Goal: Submit feedback/report problem

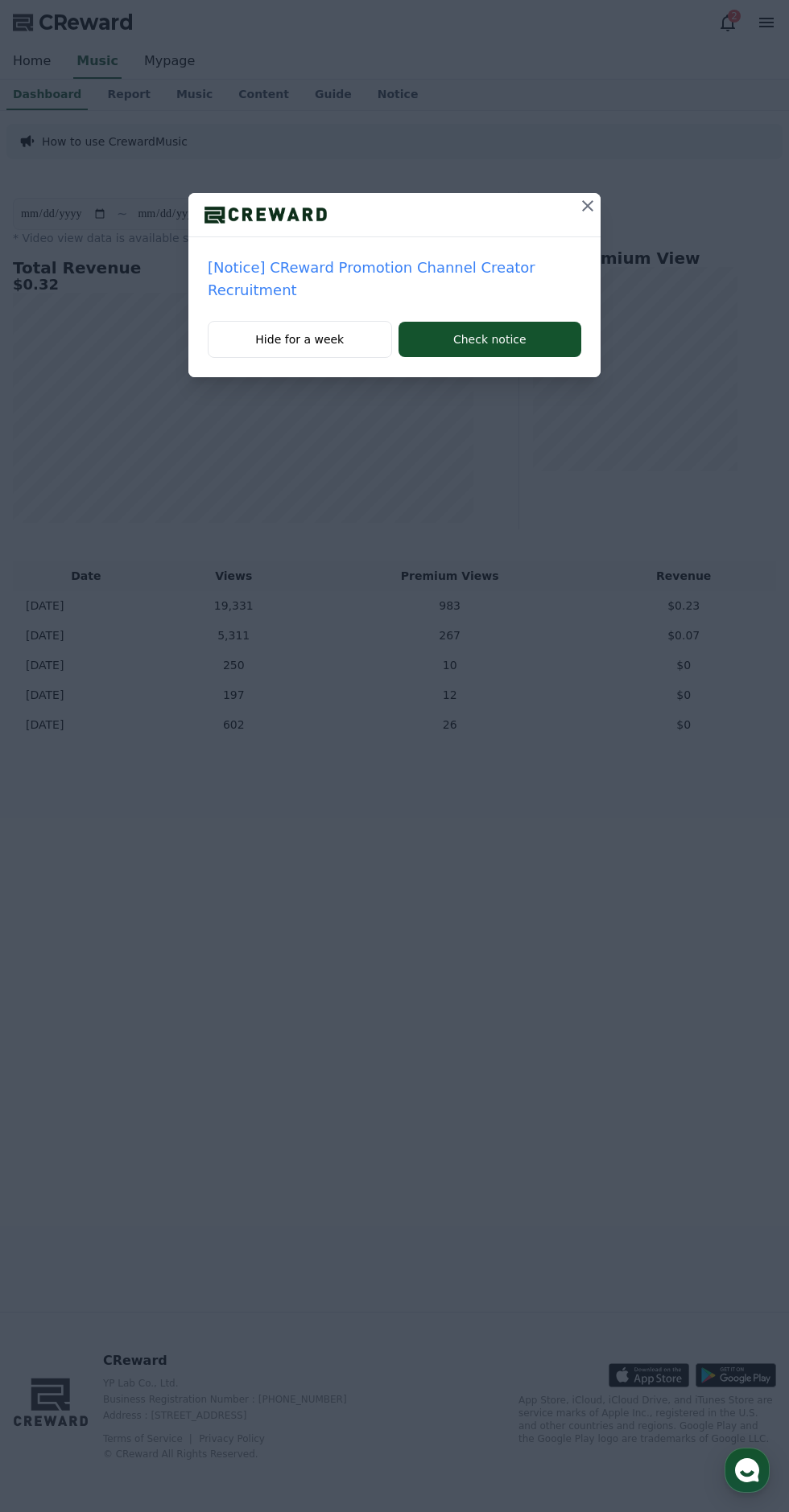
scroll to position [13, 0]
click at [584, 214] on icon at bounding box center [587, 205] width 20 height 20
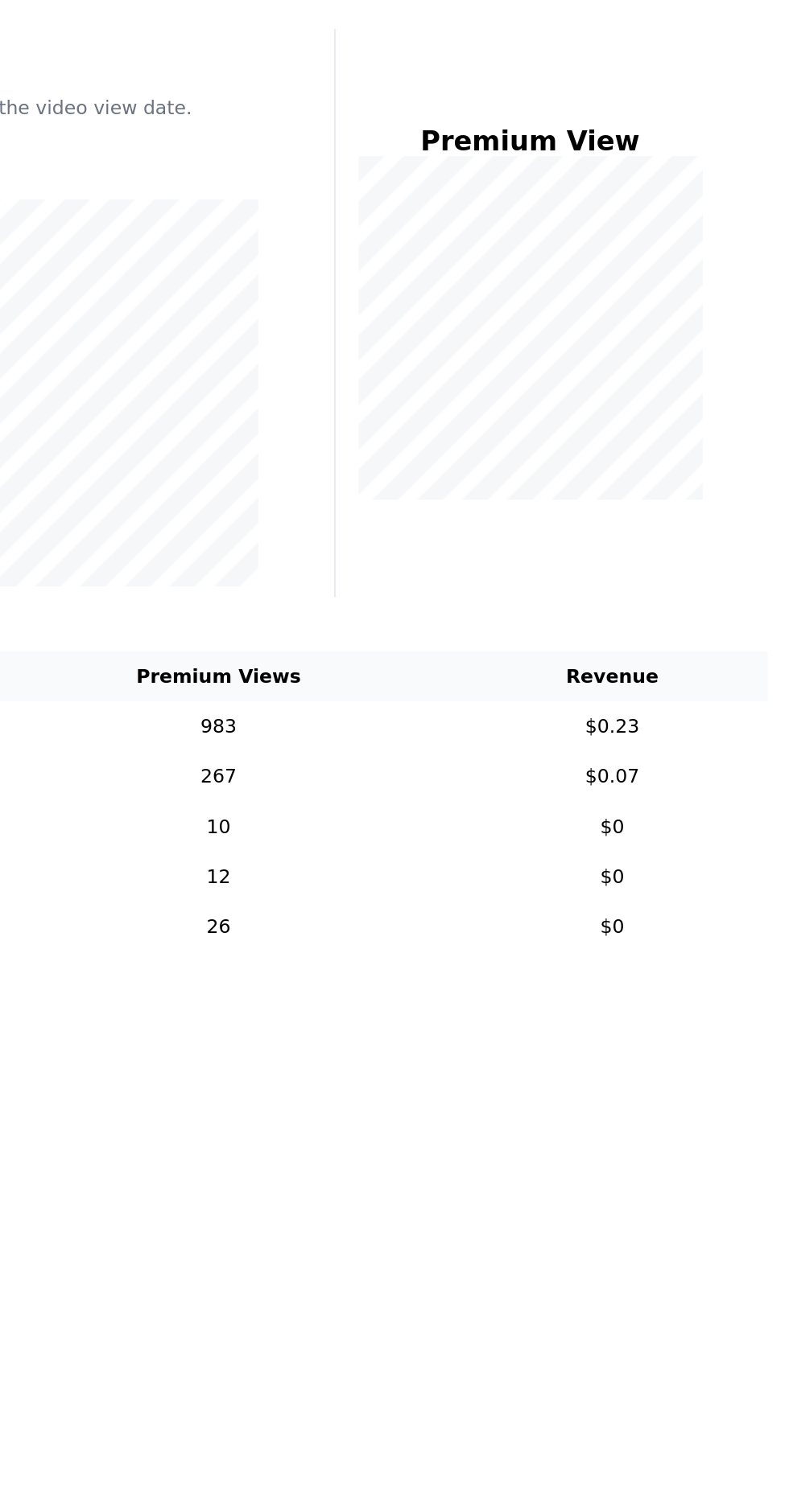
scroll to position [0, 0]
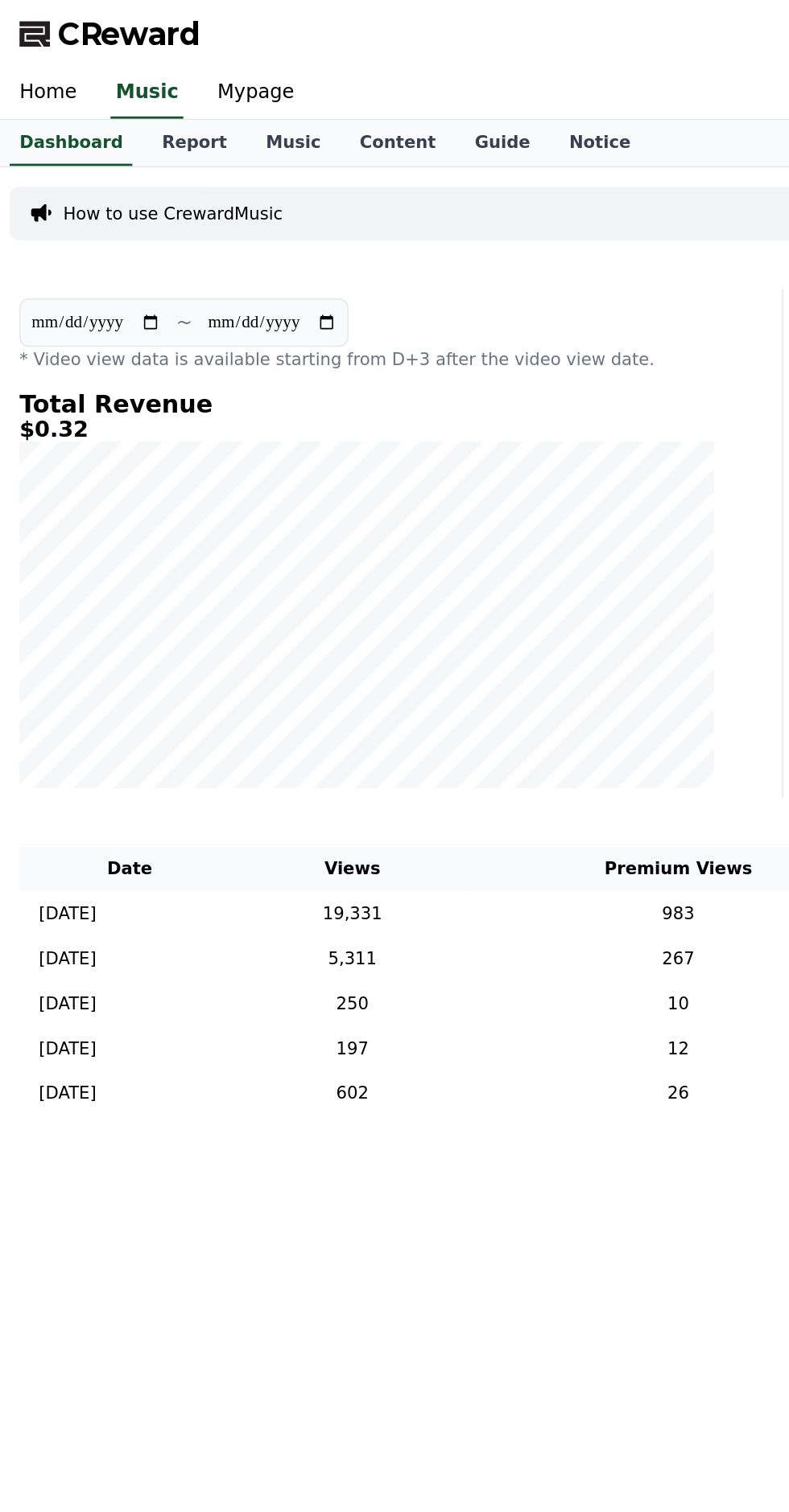
click at [105, 93] on link "Report" at bounding box center [128, 95] width 69 height 31
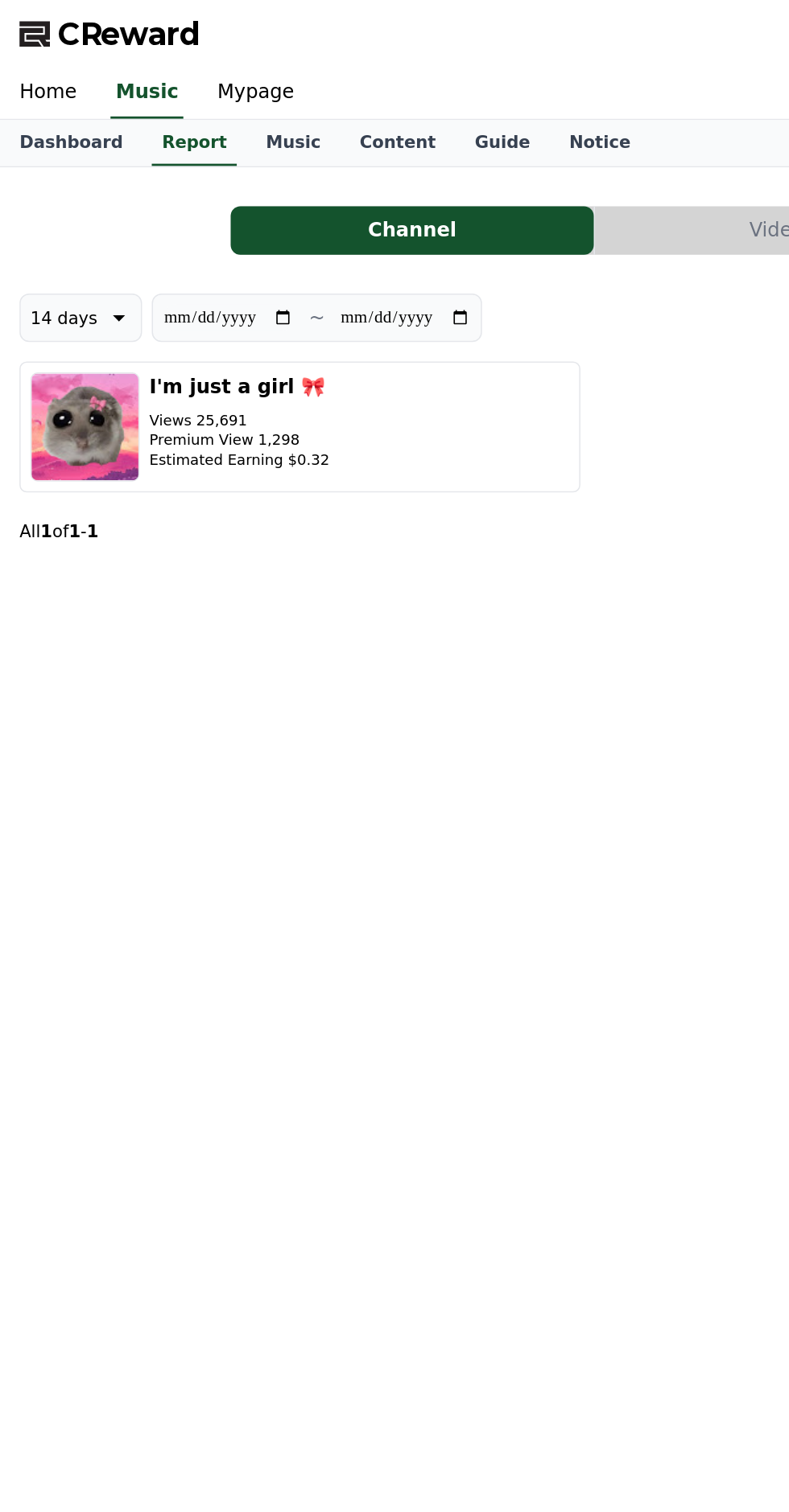
click at [288, 289] on button "I'm just a girl 🎀 Views 25,691 Premium View 1,298 Estimated Earning $0.32" at bounding box center [199, 283] width 372 height 87
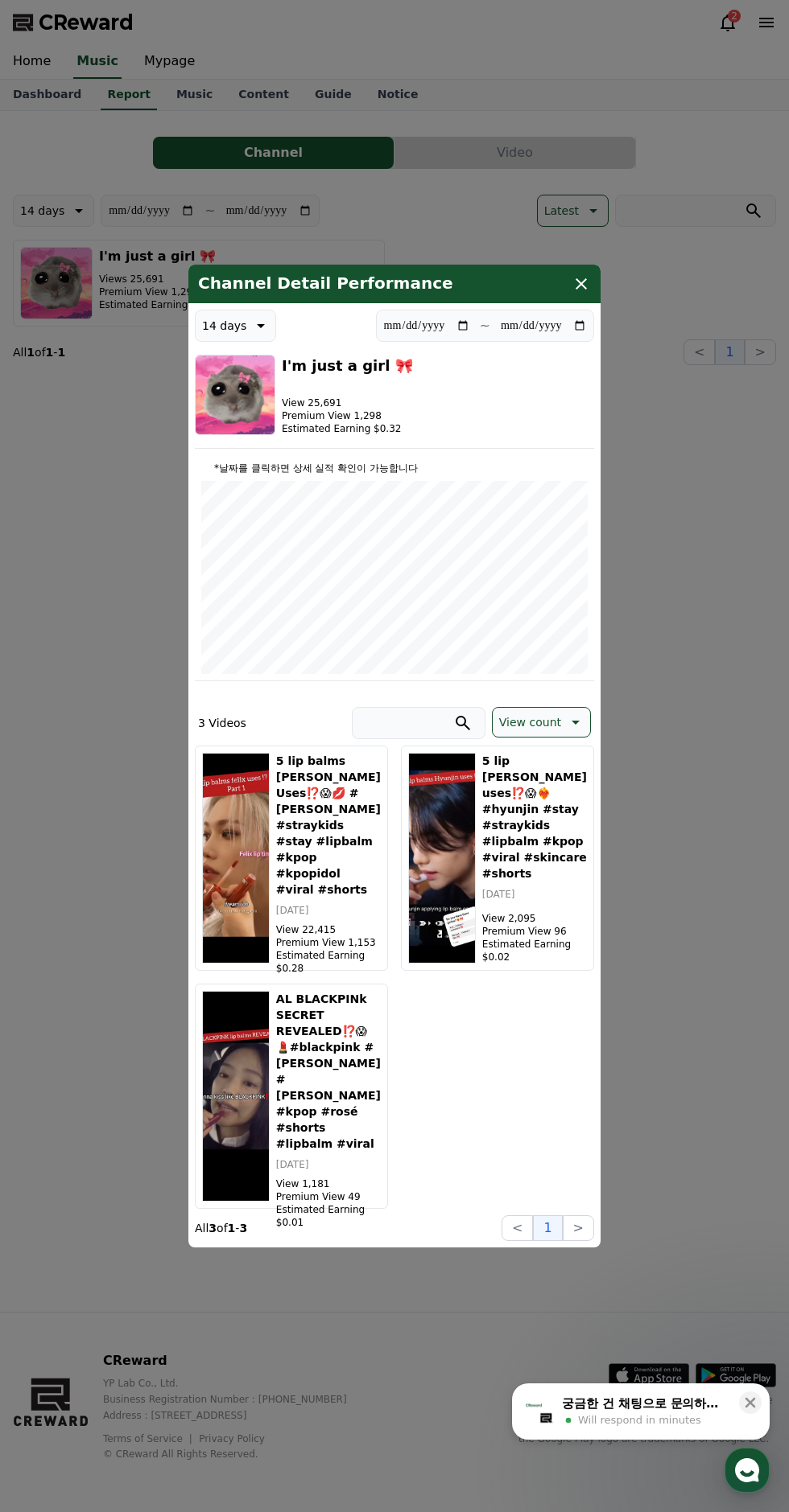
click at [559, 260] on button "close modal" at bounding box center [394, 756] width 789 height 1512
